Goal: Task Accomplishment & Management: Complete application form

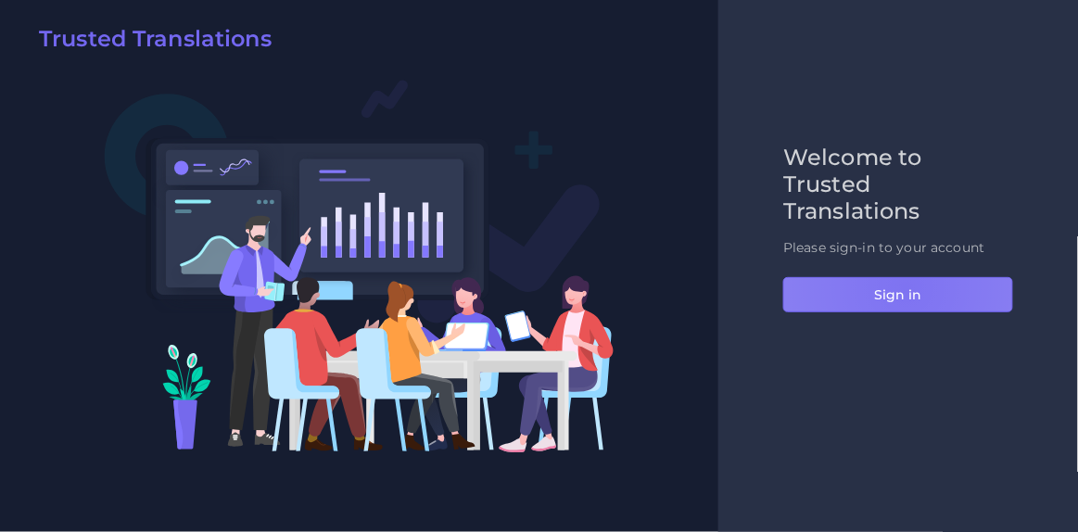
click at [906, 287] on button "Sign in" at bounding box center [899, 294] width 230 height 35
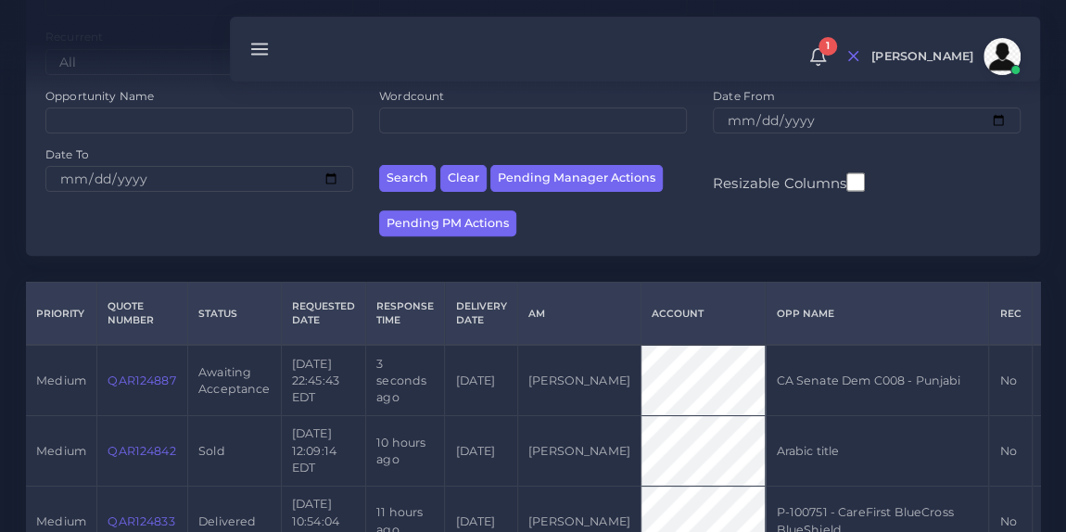
scroll to position [254, 0]
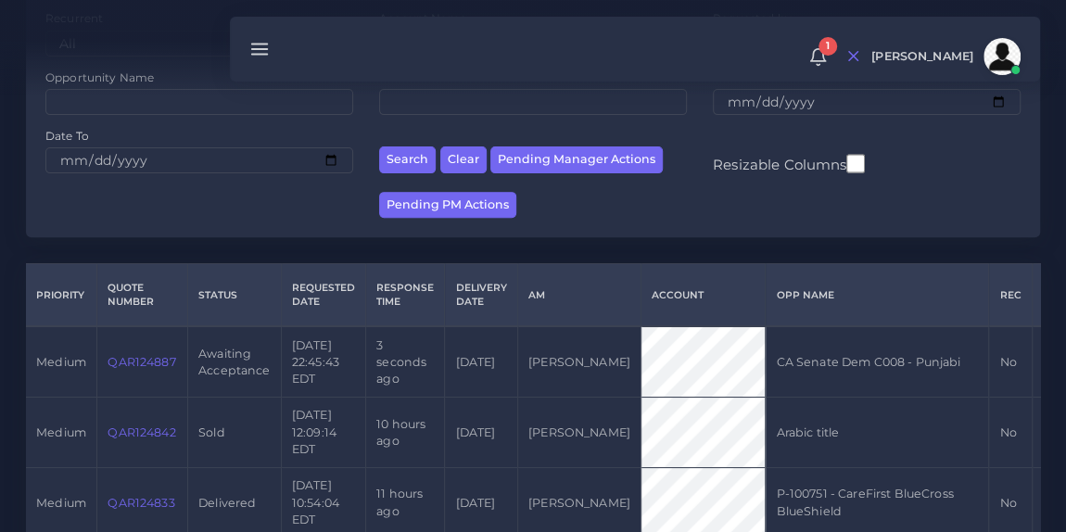
click at [128, 369] on link "QAR124887" at bounding box center [142, 362] width 68 height 14
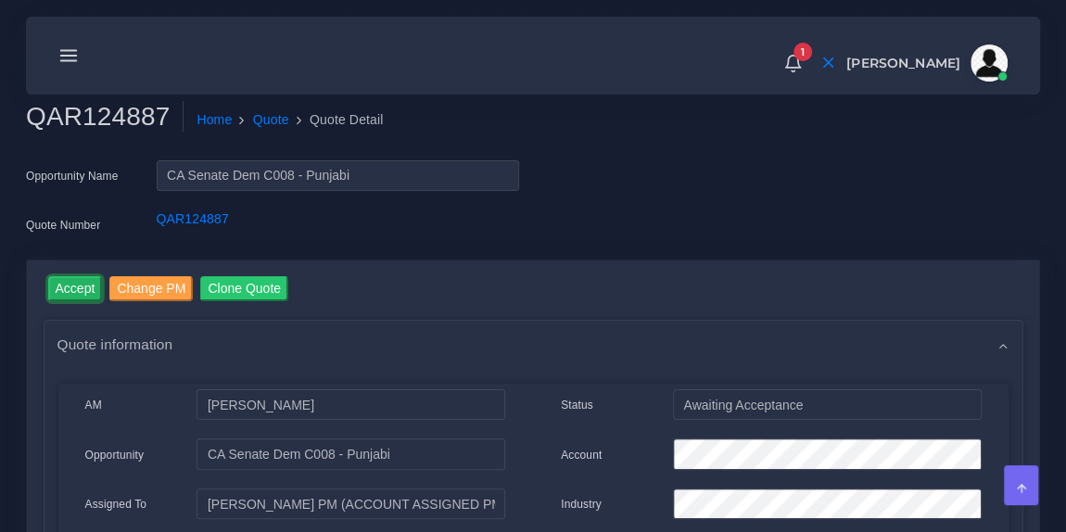
click at [75, 300] on input "Accept" at bounding box center [75, 288] width 55 height 25
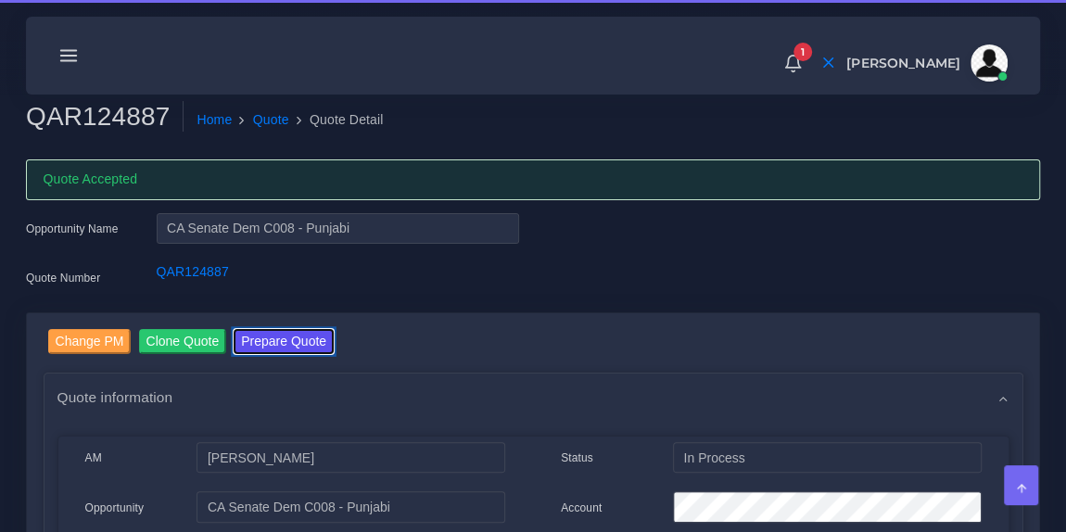
click at [283, 336] on button "Prepare Quote" at bounding box center [284, 341] width 100 height 25
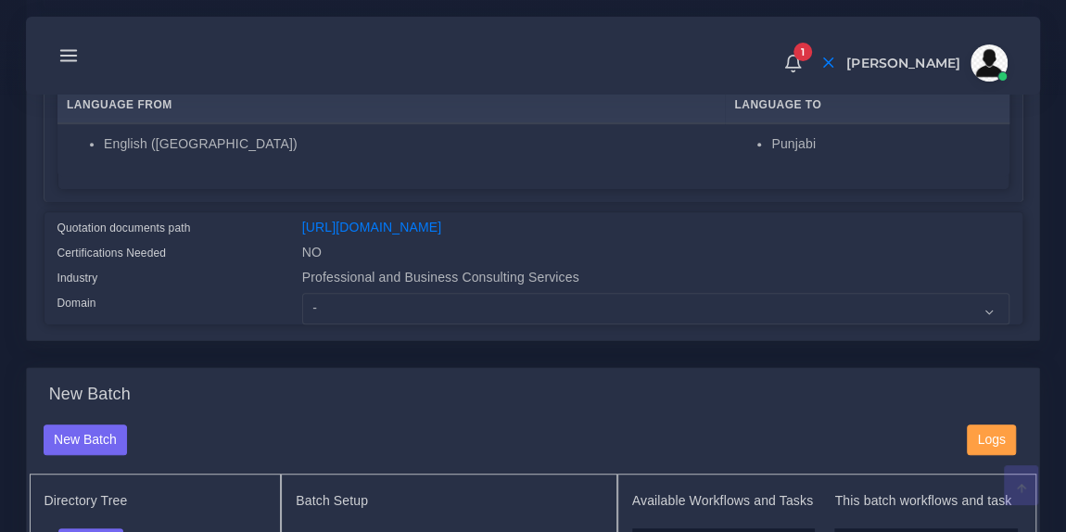
scroll to position [385, 0]
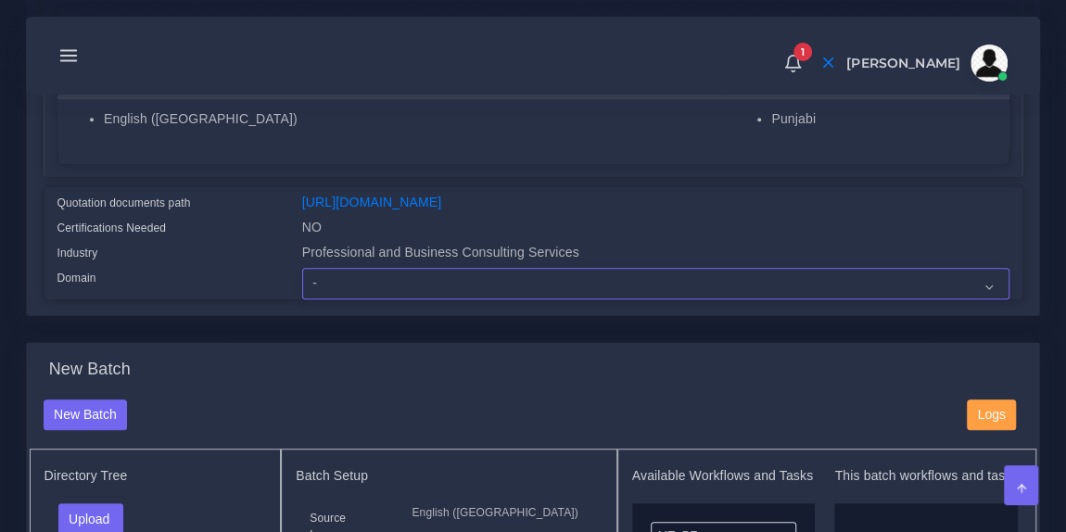
click at [374, 299] on select "- Advertising and Media Agriculture, Forestry and Fishing Architecture, Buildin…" at bounding box center [656, 284] width 708 height 32
select select "Professional and Business Consulting Services"
click at [302, 279] on select "- Advertising and Media Agriculture, Forestry and Fishing Architecture, Buildin…" at bounding box center [656, 284] width 708 height 32
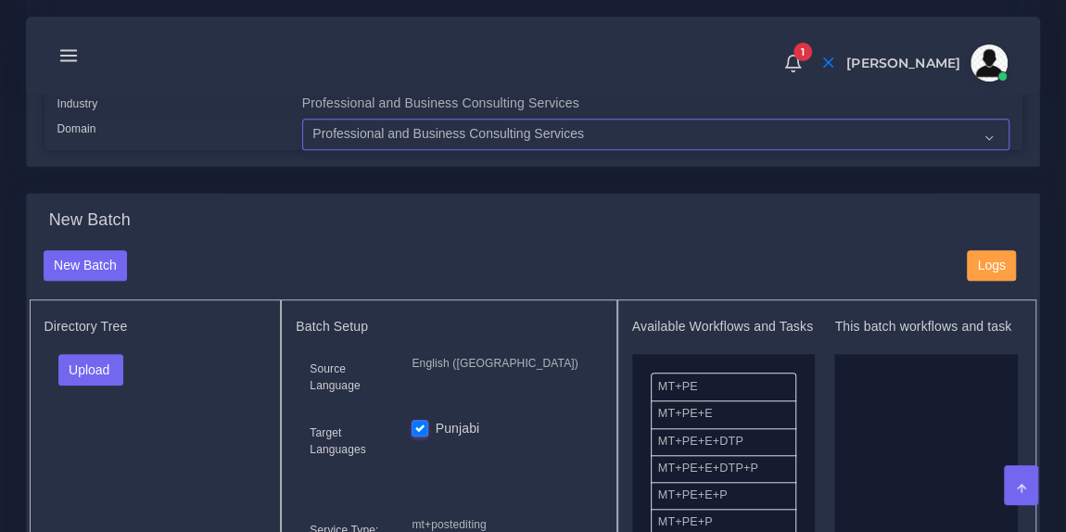
scroll to position [599, 0]
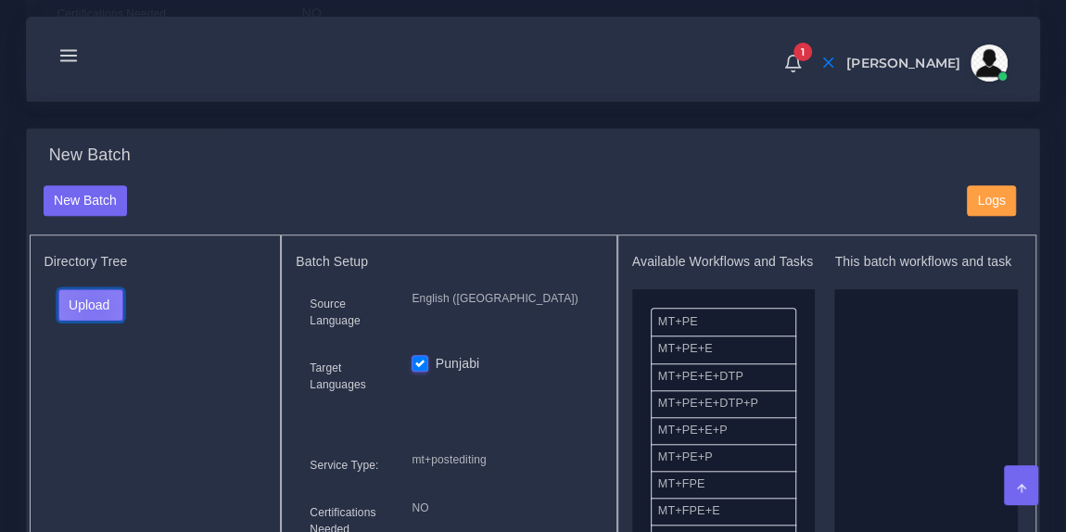
click at [92, 318] on button "Upload" at bounding box center [91, 305] width 66 height 32
click at [94, 386] on label "Files" at bounding box center [123, 374] width 128 height 23
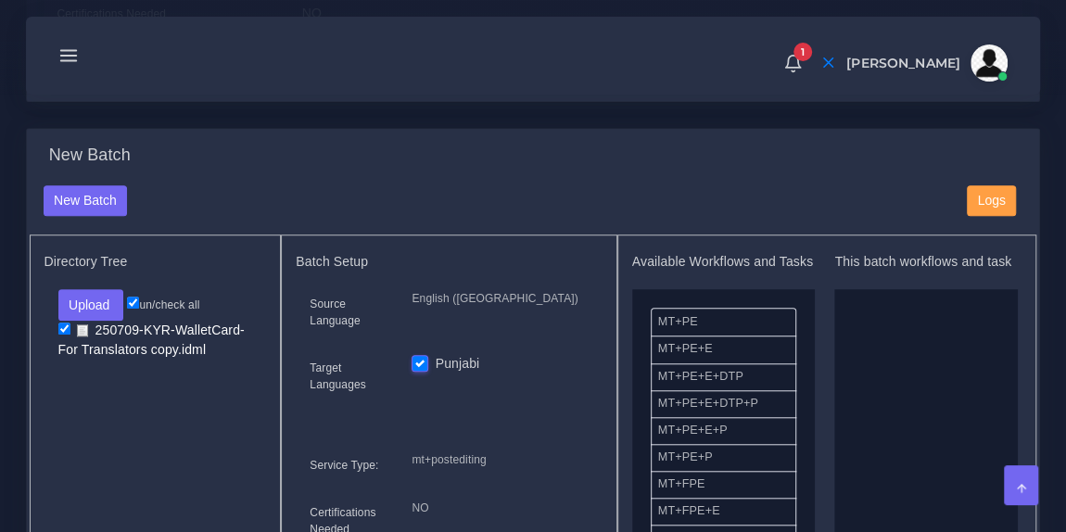
drag, startPoint x: 725, startPoint y: 345, endPoint x: 881, endPoint y: 391, distance: 162.5
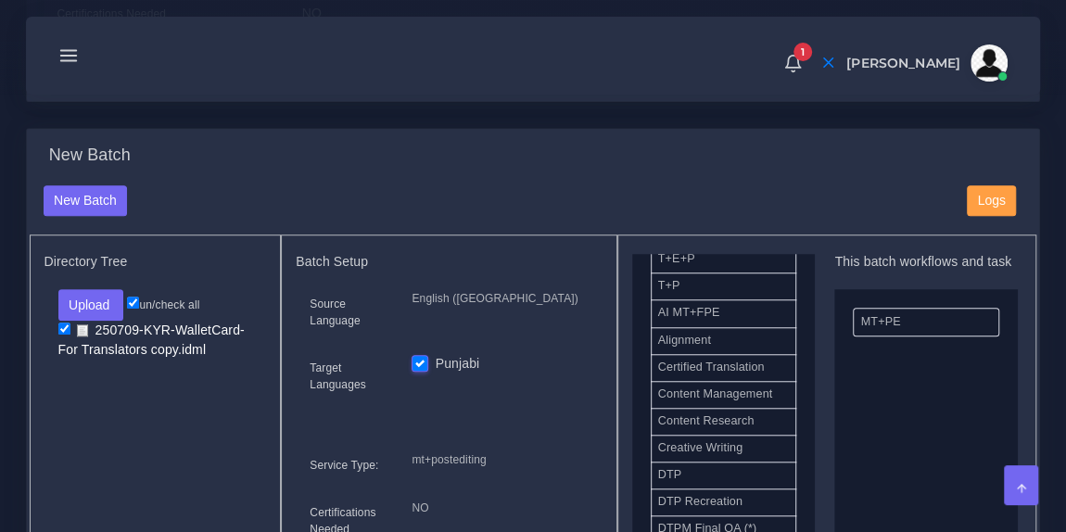
scroll to position [478, 0]
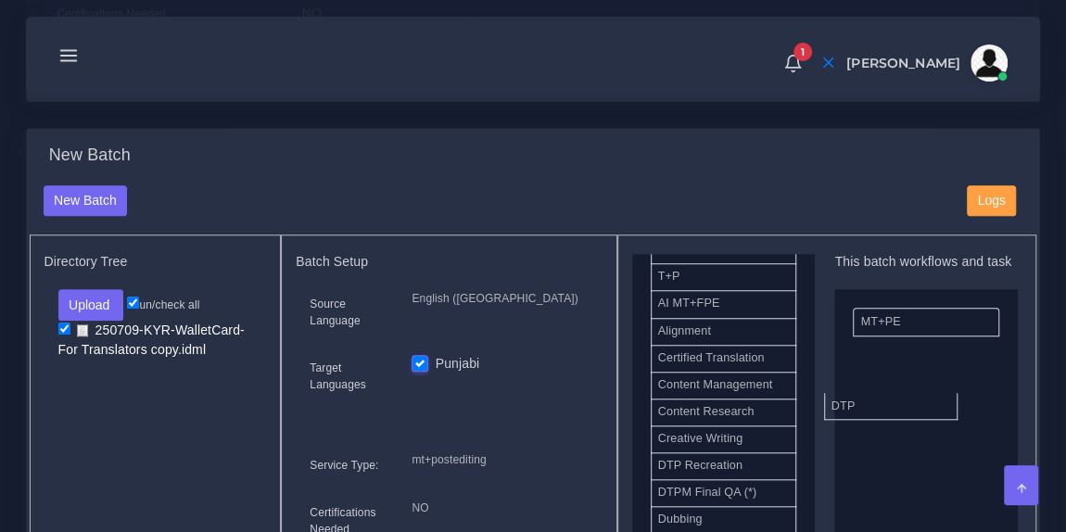
drag, startPoint x: 731, startPoint y: 476, endPoint x: 907, endPoint y: 404, distance: 190.1
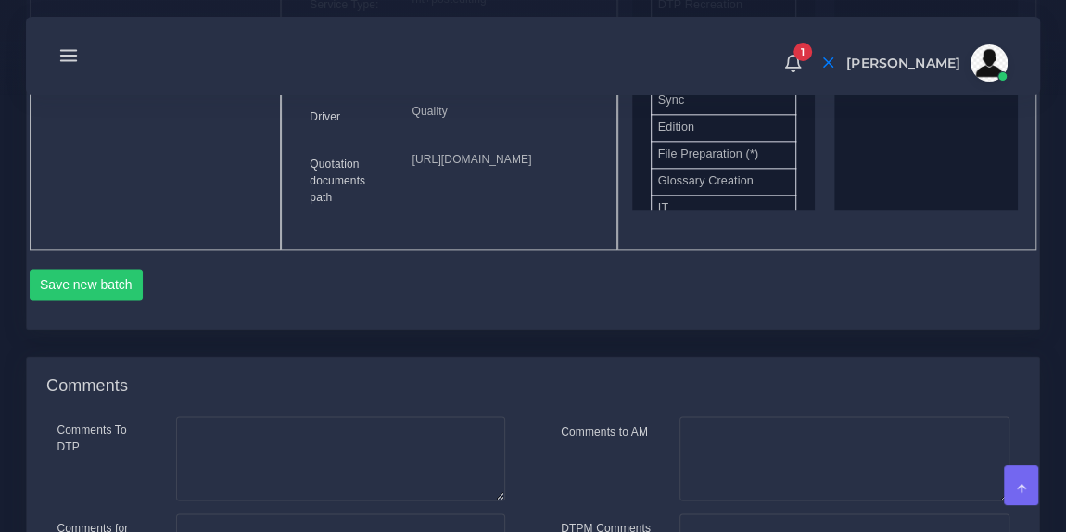
scroll to position [1088, 0]
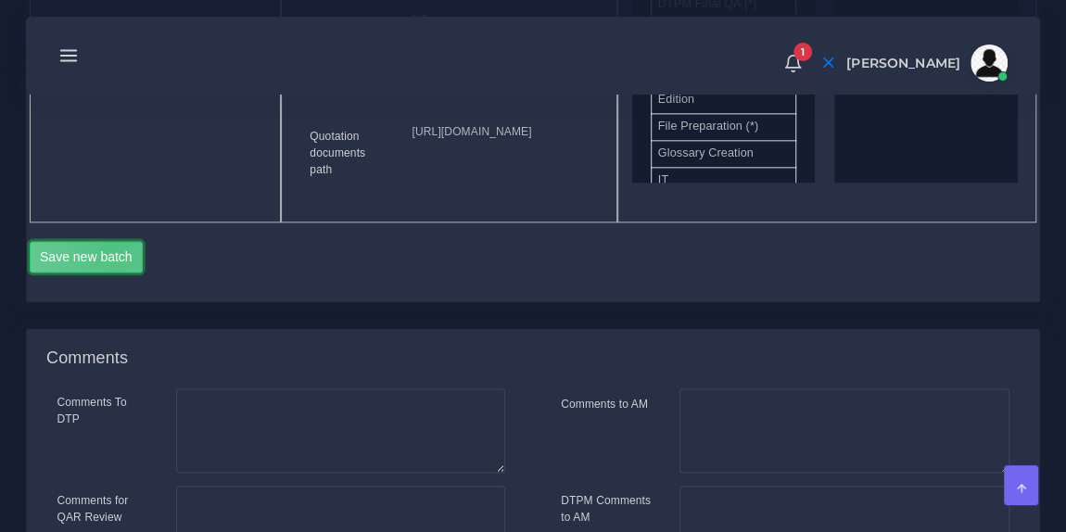
click at [115, 273] on button "Save new batch" at bounding box center [87, 257] width 114 height 32
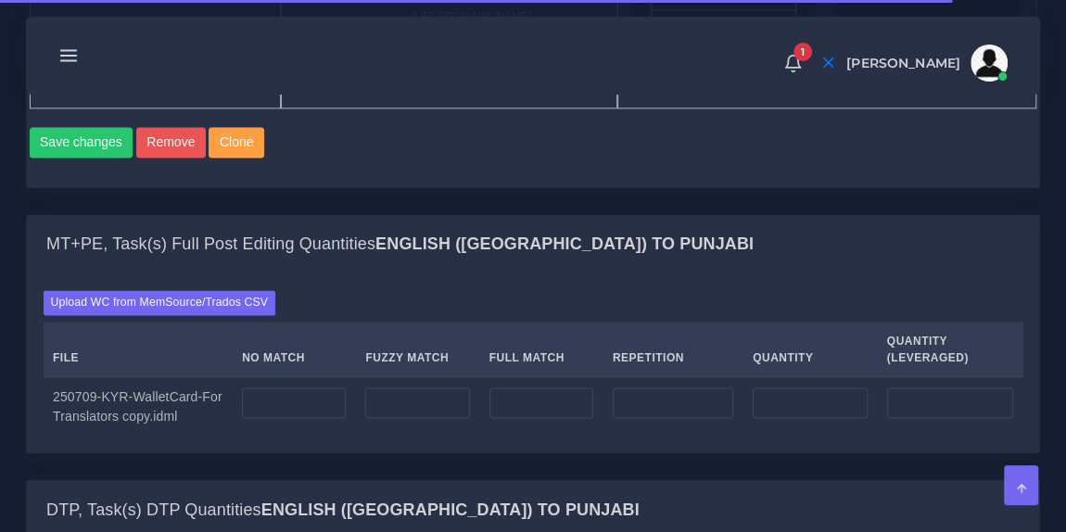
scroll to position [1309, 0]
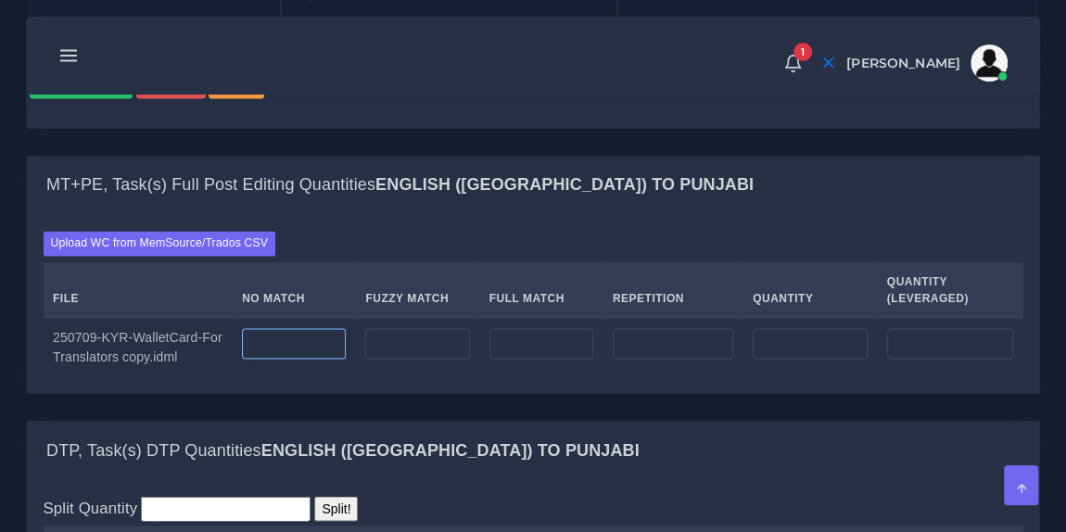
click at [321, 360] on input "number" at bounding box center [294, 344] width 104 height 32
type input "109"
click at [332, 317] on div "Upload WC from MemSource/Trados CSV File No Match Fuzzy Match Full Match Repeti…" at bounding box center [533, 303] width 1013 height 178
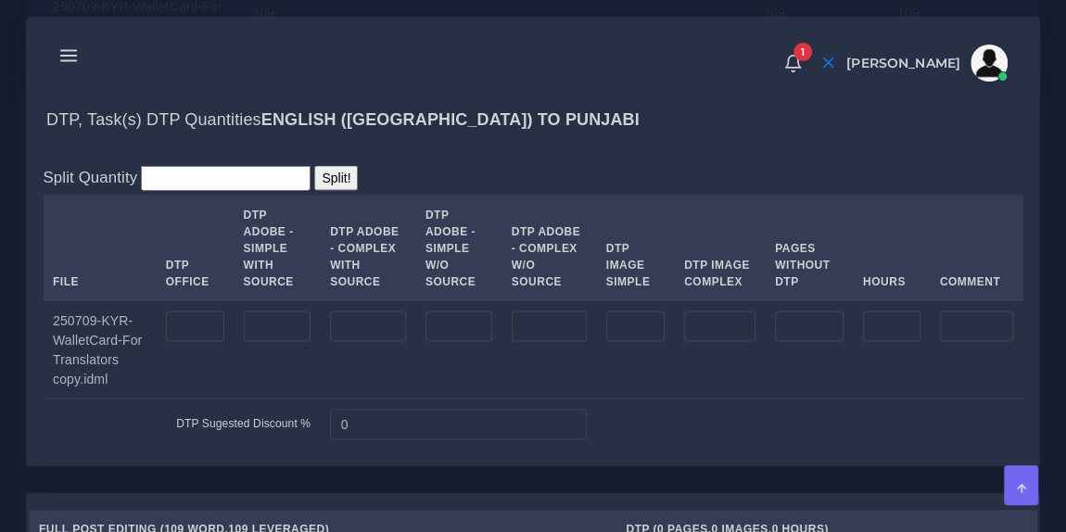
scroll to position [1641, 0]
click at [267, 341] on input "number" at bounding box center [278, 326] width 68 height 32
type input "2"
click at [349, 398] on td at bounding box center [369, 348] width 96 height 99
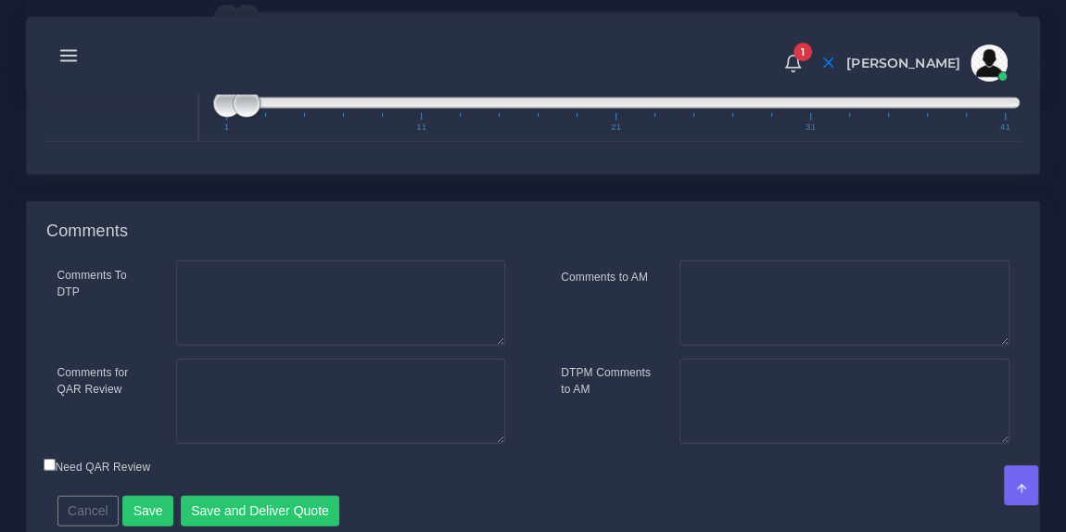
scroll to position [2631, 0]
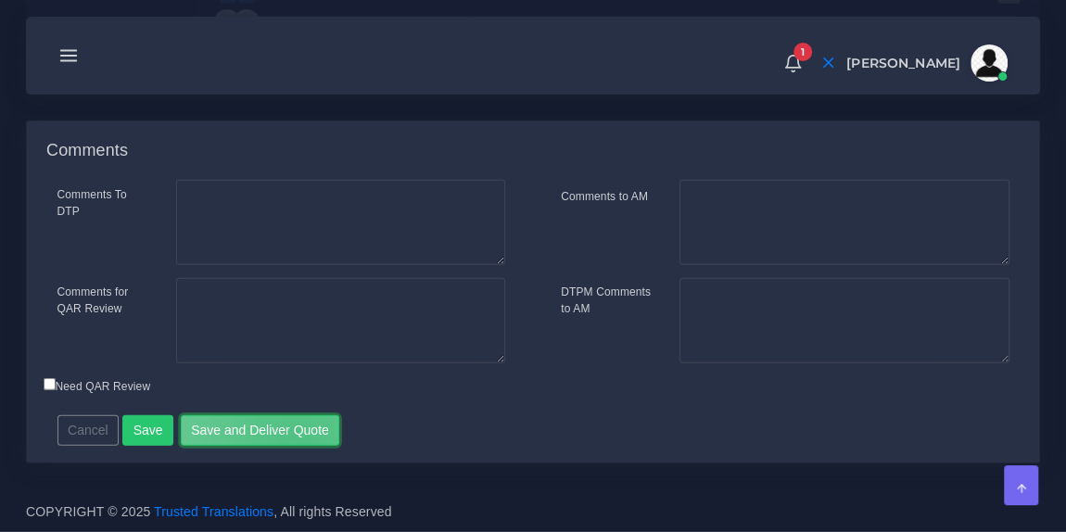
click at [287, 439] on button "Save and Deliver Quote" at bounding box center [260, 431] width 159 height 32
